Goal: Check status: Check status

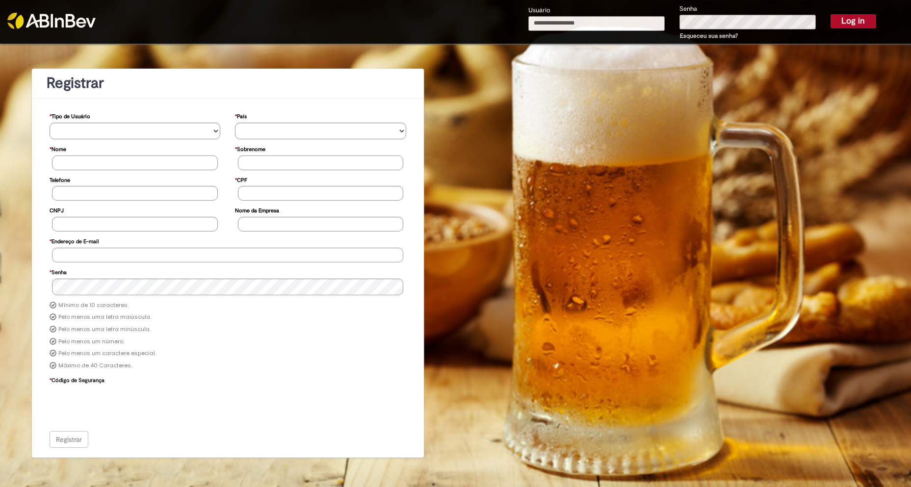
click at [598, 21] on input "Usuário" at bounding box center [596, 23] width 136 height 15
type input "*"
type input "**********"
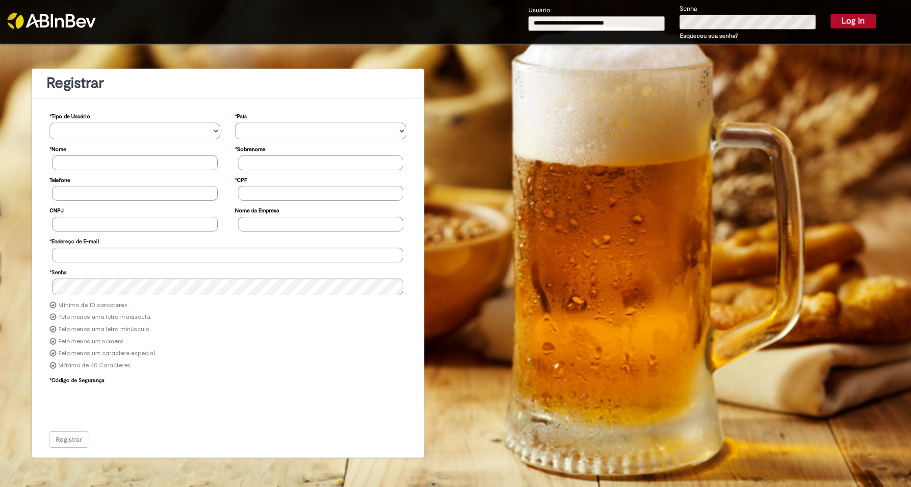
click at [830, 14] on button "Log in" at bounding box center [853, 21] width 46 height 14
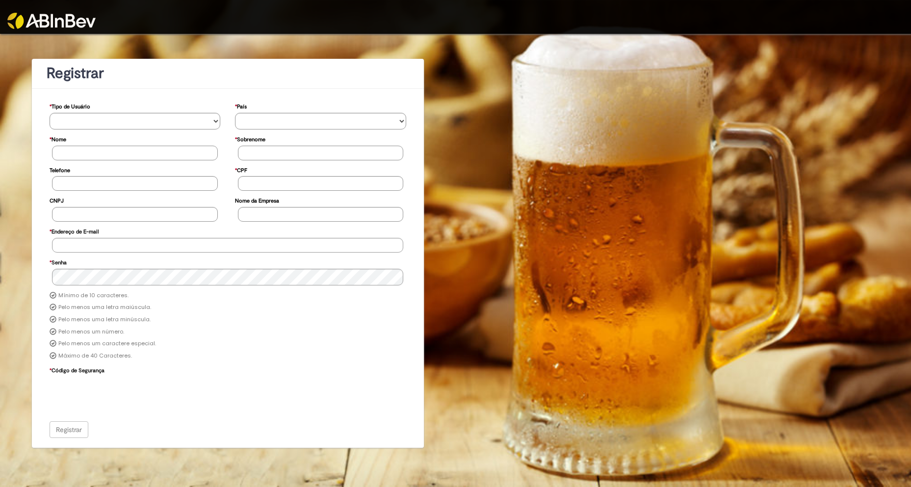
click at [15, 23] on img at bounding box center [51, 21] width 88 height 16
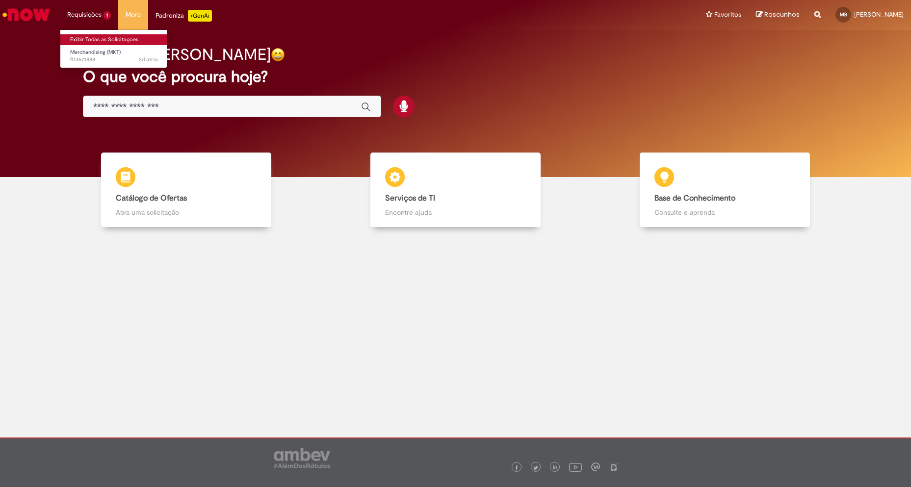
click at [105, 38] on link "Exibir Todas as Solicitações" at bounding box center [114, 39] width 108 height 11
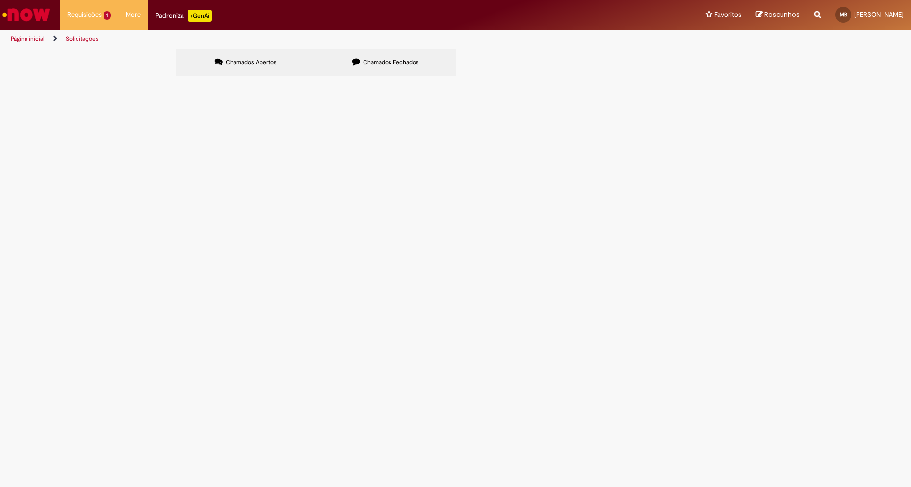
click at [0, 0] on span "Solicito a emissão da NFe de triangulação do projeto de Compra de Materiais Cor…" at bounding box center [0, 0] width 0 height 0
click at [0, 0] on td "Solicito a emissão da NFe de triangulação do projeto de Compra de Materiais Cor…" at bounding box center [0, 0] width 0 height 0
click at [0, 0] on span "Solicito a emissão da NFe de triangulação do projeto de Compra de Materiais Cor…" at bounding box center [0, 0] width 0 height 0
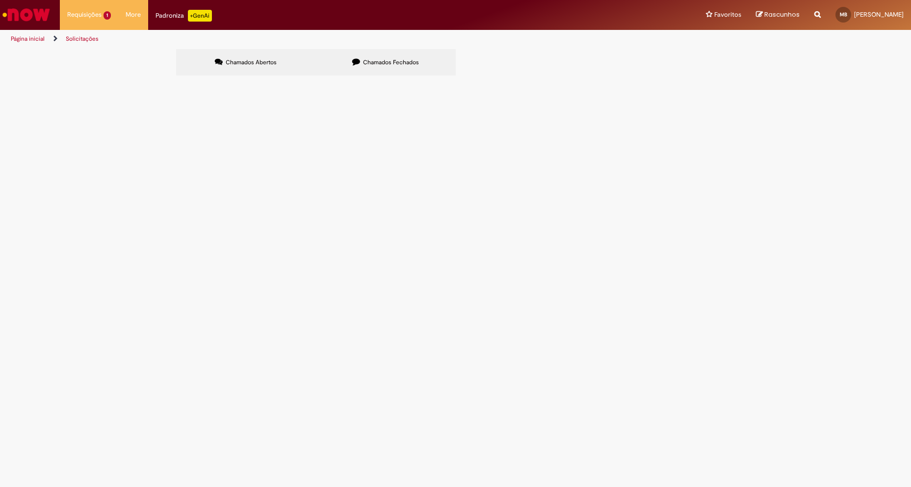
click at [375, 54] on label "Chamados Fechados" at bounding box center [386, 62] width 140 height 26
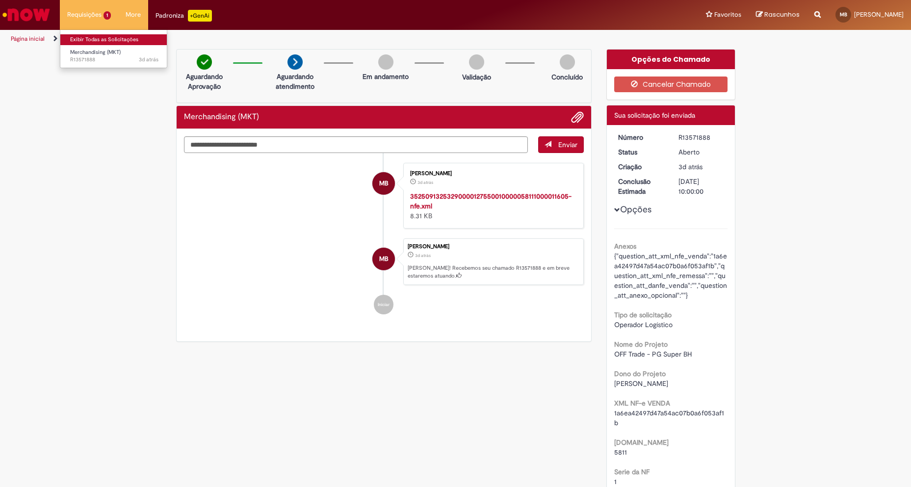
click at [101, 37] on link "Exibir Todas as Solicitações" at bounding box center [114, 39] width 108 height 11
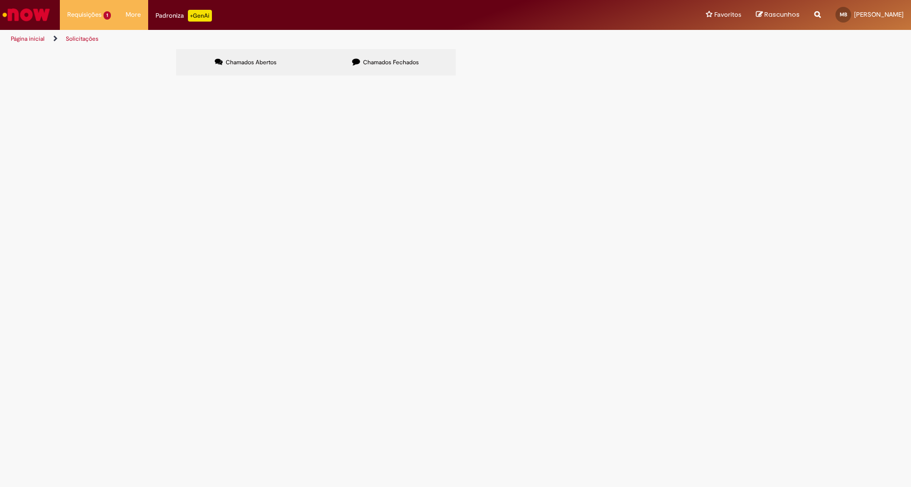
click at [0, 0] on span "R13571888" at bounding box center [0, 0] width 0 height 0
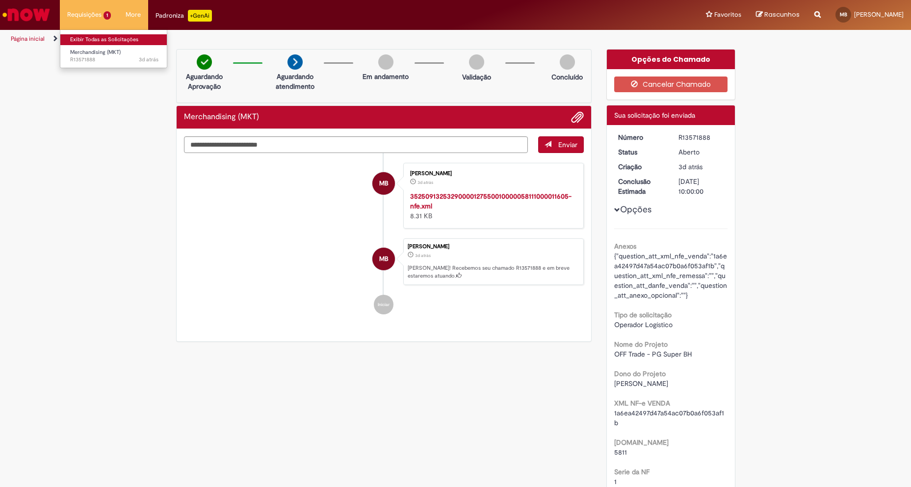
click at [100, 37] on link "Exibir Todas as Solicitações" at bounding box center [114, 39] width 108 height 11
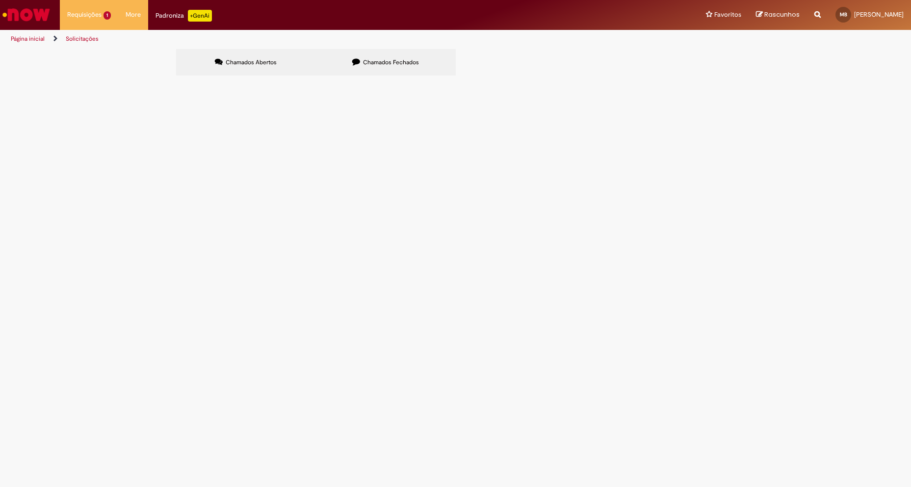
click at [395, 62] on span "Chamados Fechados" at bounding box center [391, 62] width 56 height 8
click at [215, 60] on icon at bounding box center [219, 62] width 8 height 8
click at [0, 0] on span "R13571888" at bounding box center [0, 0] width 0 height 0
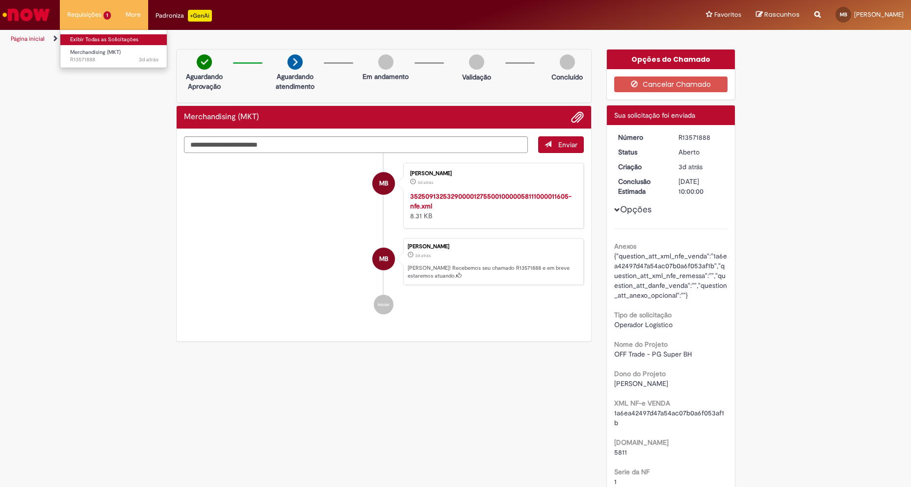
click at [101, 38] on link "Exibir Todas as Solicitações" at bounding box center [114, 39] width 108 height 11
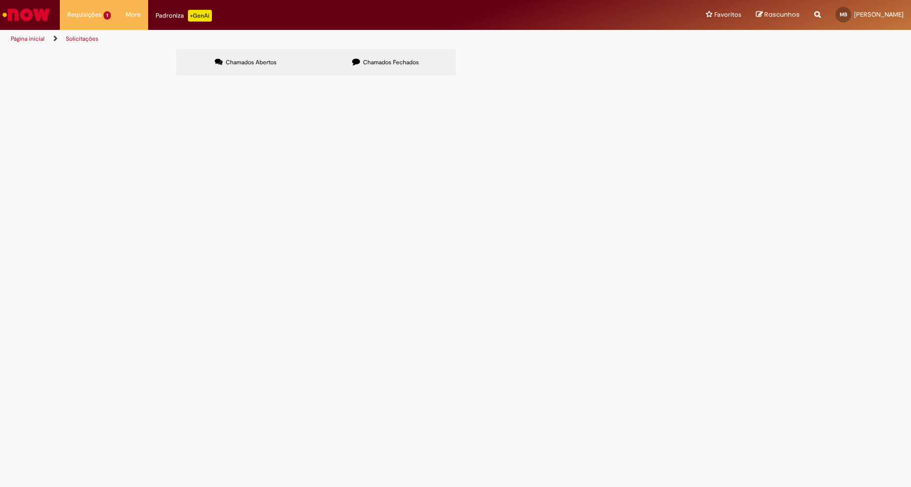
click at [402, 66] on label "Chamados Fechados" at bounding box center [386, 62] width 140 height 26
click at [261, 64] on span "Chamados Abertos" at bounding box center [251, 62] width 51 height 8
click at [282, 305] on main "Solicitações Chamados Abertos Chamados Fechados Itens solicitados Exportar como…" at bounding box center [455, 268] width 911 height 438
click at [326, 262] on main "Solicitações Chamados Abertos Chamados Fechados Itens solicitados Exportar como…" at bounding box center [455, 268] width 911 height 438
click at [381, 53] on label "Chamados Fechados" at bounding box center [386, 62] width 140 height 26
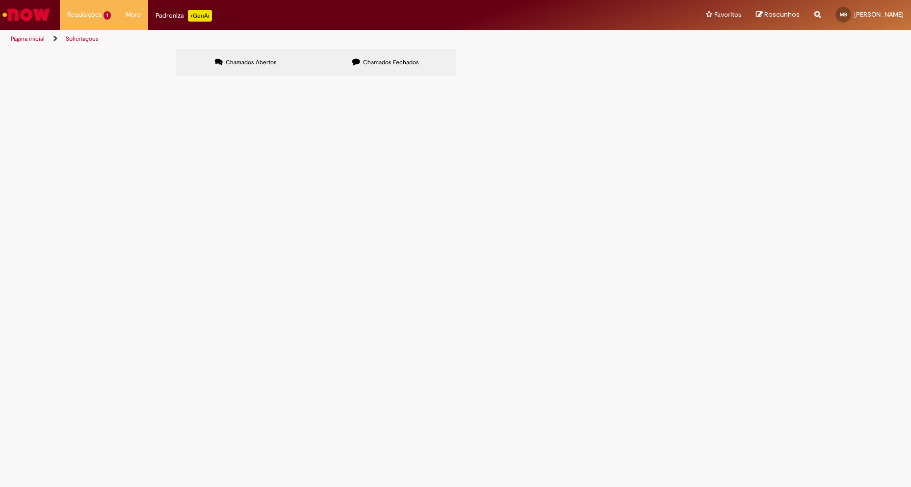
click at [251, 58] on span "Chamados Abertos" at bounding box center [251, 62] width 51 height 8
drag, startPoint x: 361, startPoint y: 281, endPoint x: 348, endPoint y: 258, distance: 27.0
click at [353, 270] on main "Solicitações Chamados Abertos Chamados Fechados Itens solicitados Exportar como…" at bounding box center [455, 268] width 911 height 438
